Goal: Complete application form

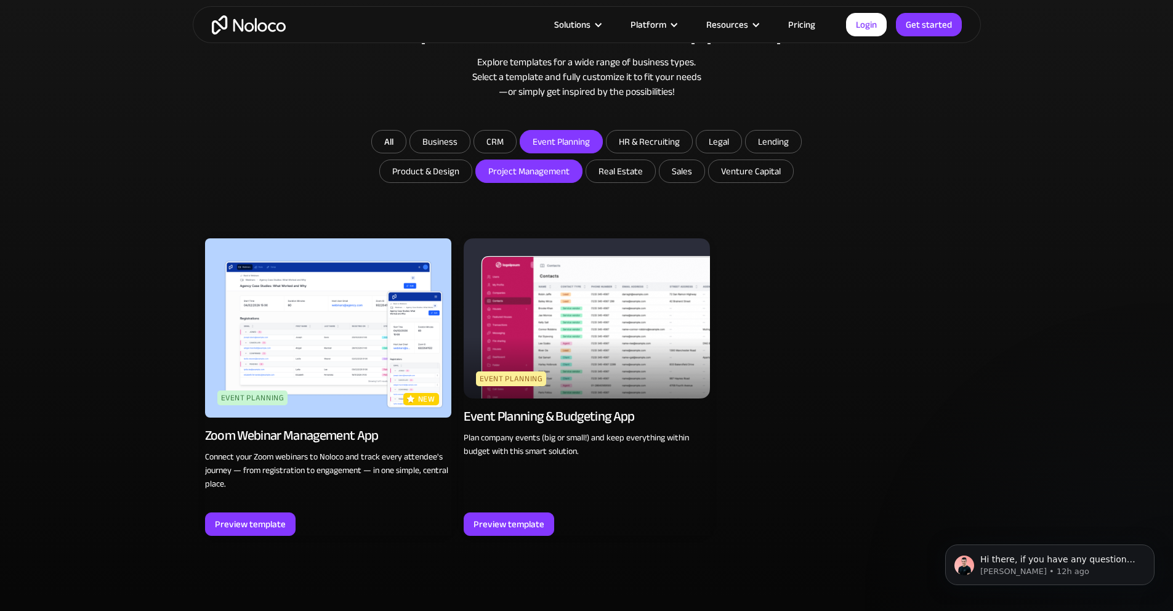
click at [546, 177] on input "Project Management" at bounding box center [529, 171] width 106 height 22
checkbox input "true"
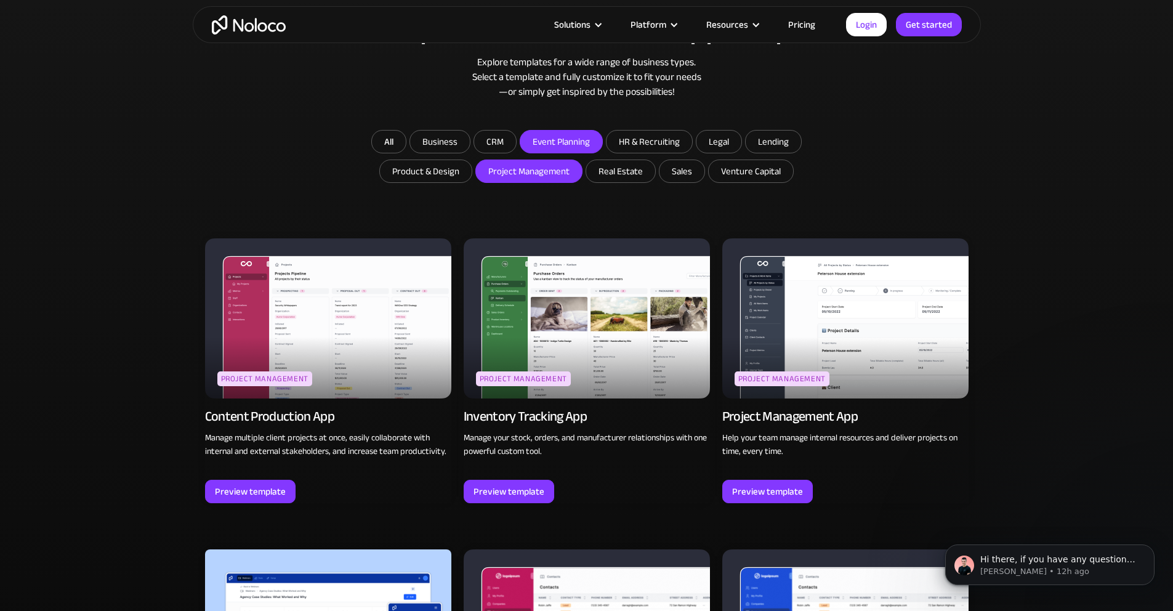
click at [876, 103] on div "Browse professional, no code app templates Explore templates for a wide range o…" at bounding box center [587, 71] width 764 height 118
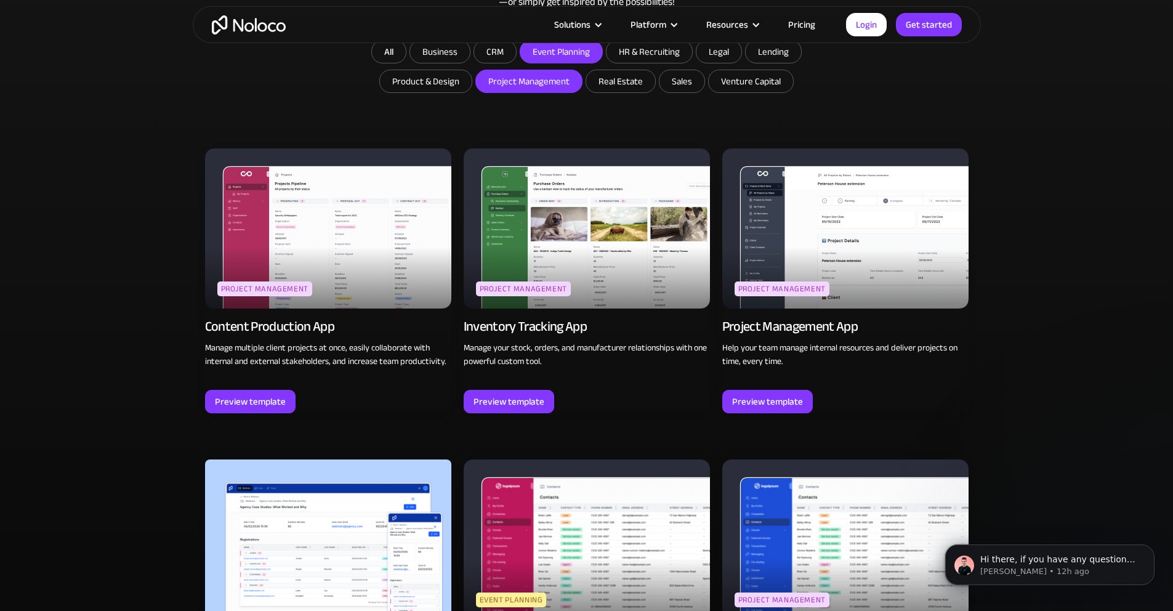
scroll to position [1004, 0]
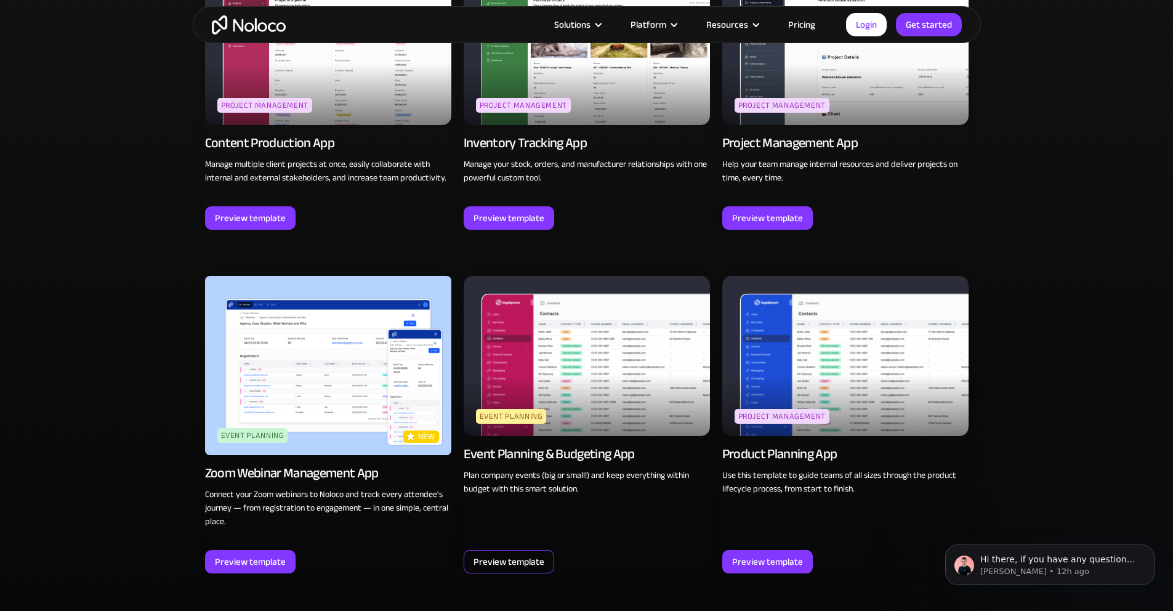
click at [500, 562] on div "Preview template" at bounding box center [509, 562] width 71 height 16
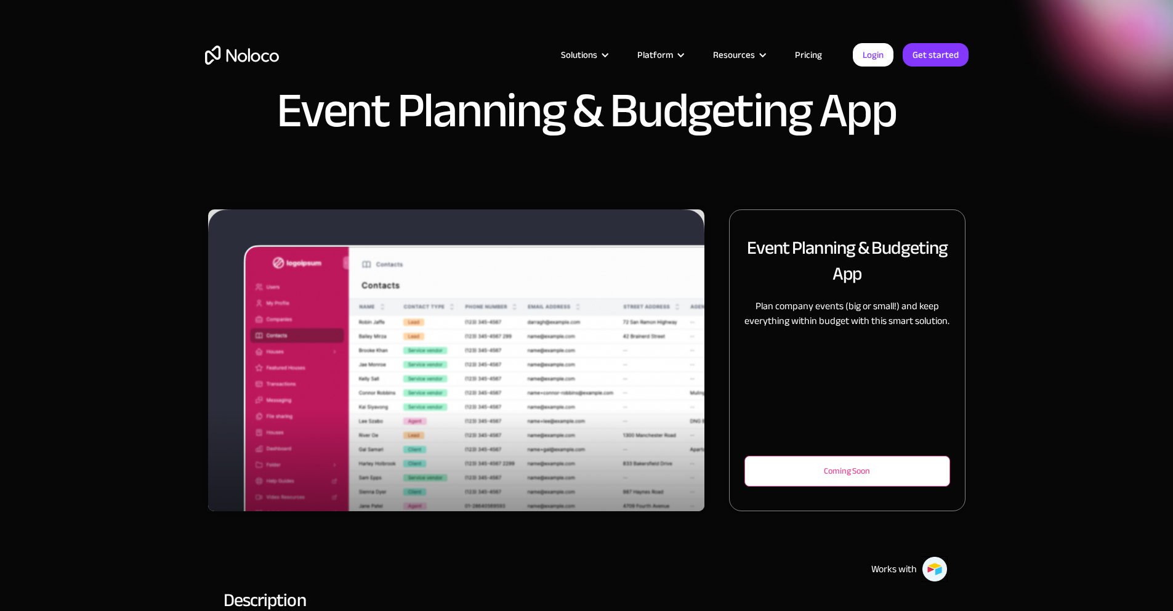
click at [789, 486] on div "Coming Soon" at bounding box center [846, 471] width 205 height 31
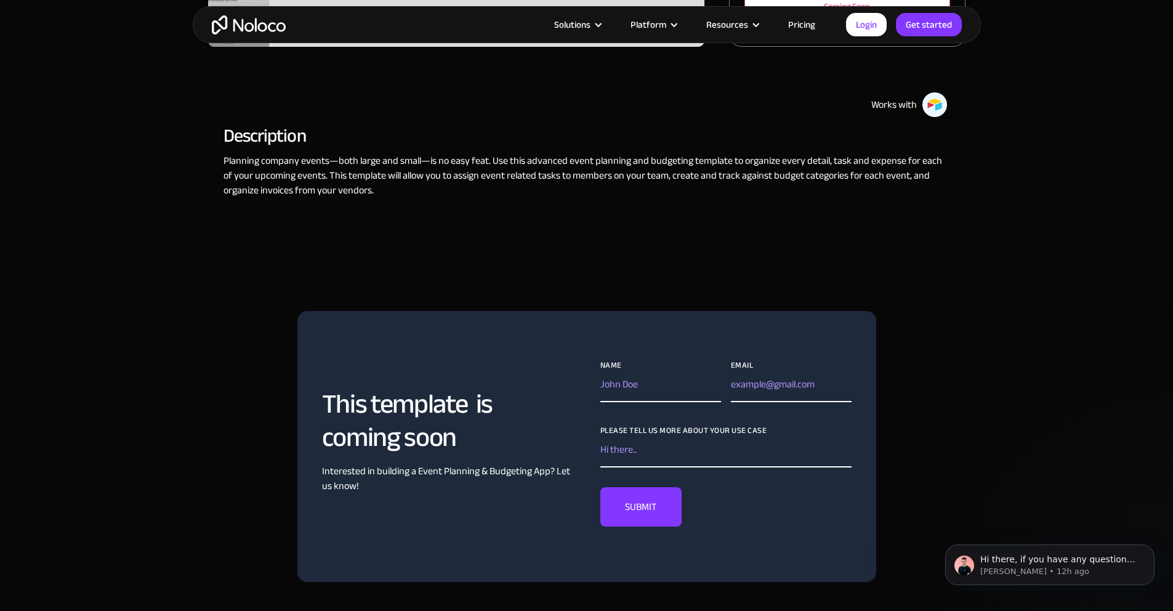
scroll to position [528, 0]
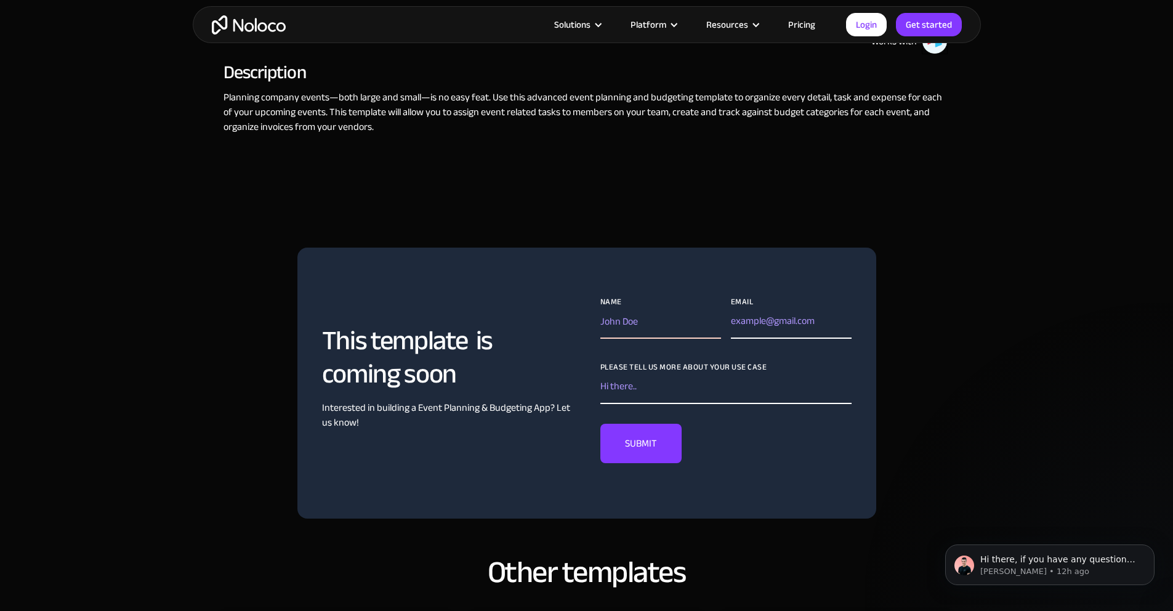
click at [637, 339] on input "Name" at bounding box center [660, 324] width 121 height 30
click at [640, 339] on input "[PERSON_NAME]" at bounding box center [660, 324] width 121 height 30
type input "Lauren"
click at [767, 339] on input "Email" at bounding box center [791, 324] width 121 height 30
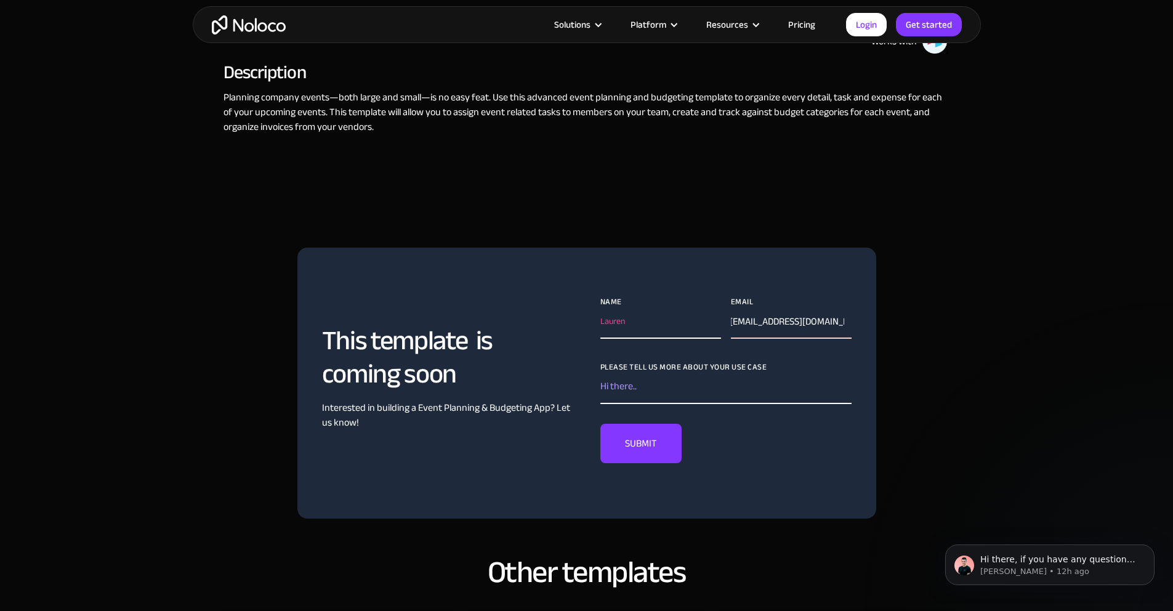
scroll to position [0, 14]
type input "[EMAIL_ADDRESS][DOMAIN_NAME]"
click at [688, 404] on input "I am an event planner and am looking for a more affor" at bounding box center [725, 389] width 251 height 30
click at [622, 404] on input "I am an event planner and use" at bounding box center [725, 389] width 251 height 30
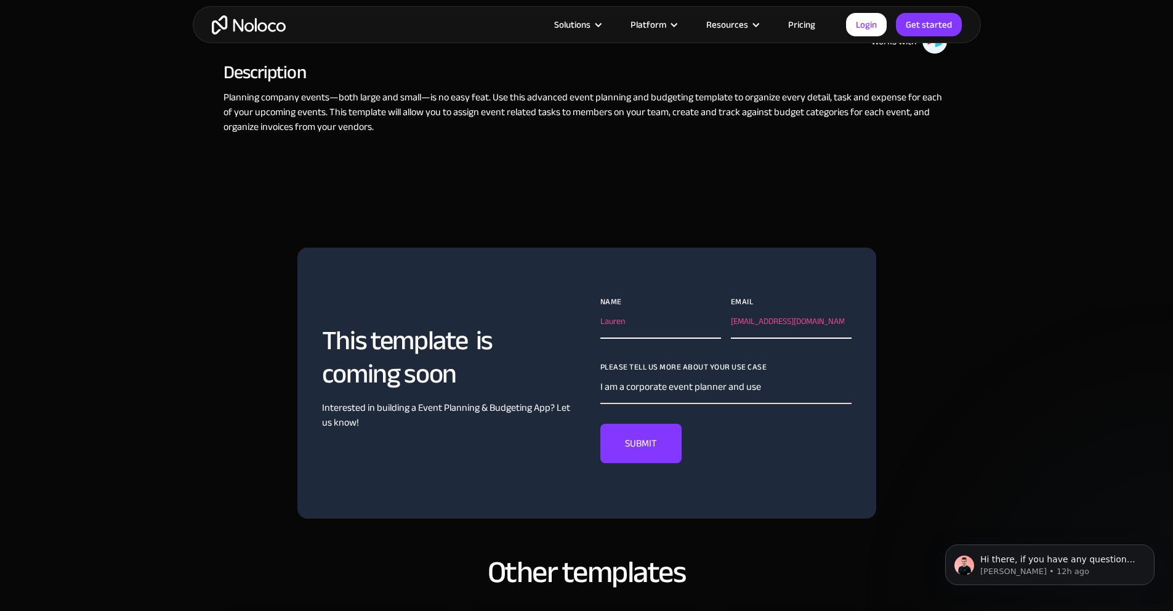
click at [822, 404] on input "I am a corporate event planner and use" at bounding box center [725, 389] width 251 height 30
type input "I am a corporate event planner and use airtable for tracking details but am loo…"
click at [655, 463] on input "SUBMIT" at bounding box center [640, 443] width 81 height 39
type input "Please wait..."
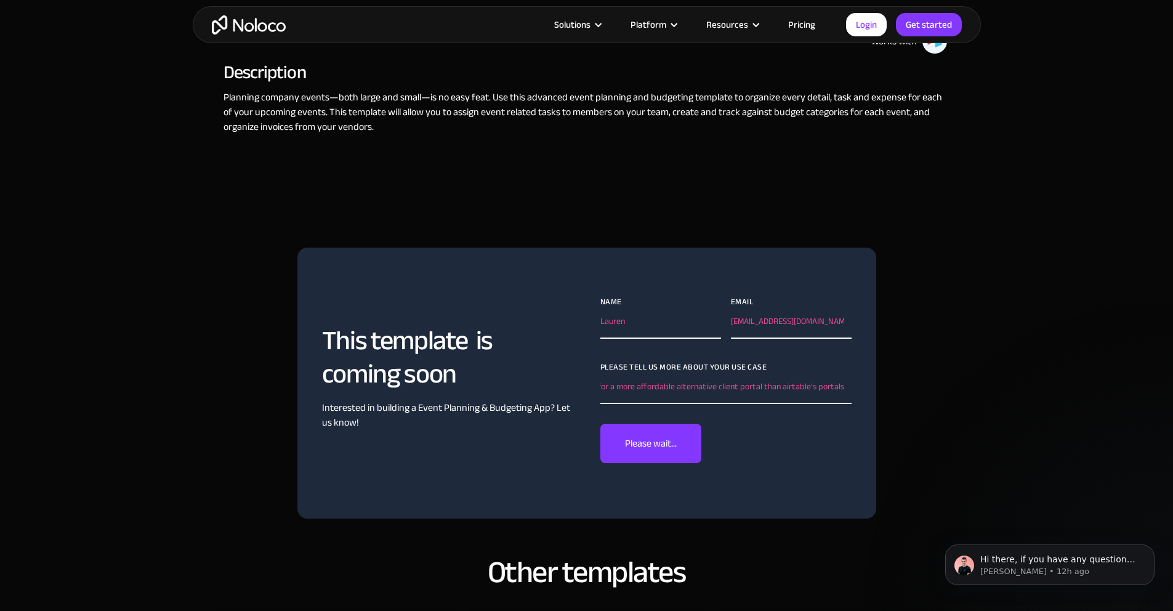
scroll to position [0, 0]
